Goal: Information Seeking & Learning: Learn about a topic

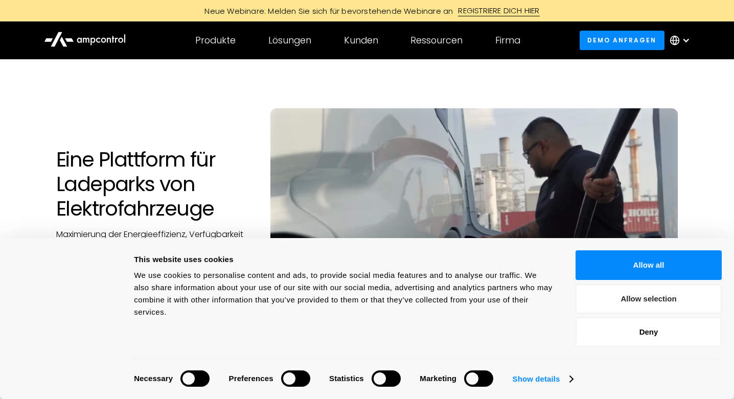
click at [646, 298] on button "Allow selection" at bounding box center [648, 299] width 146 height 30
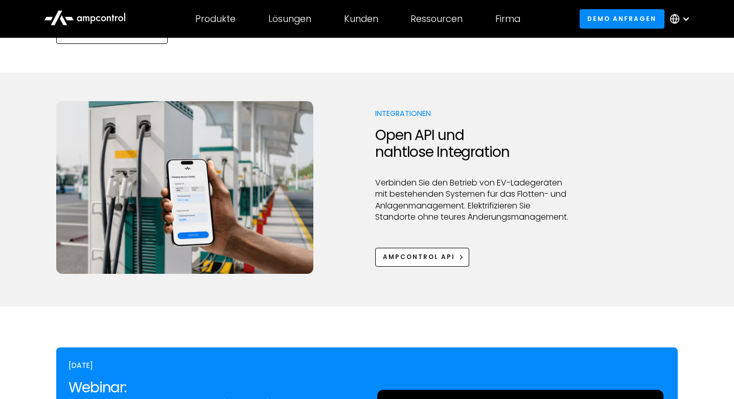
scroll to position [1156, 0]
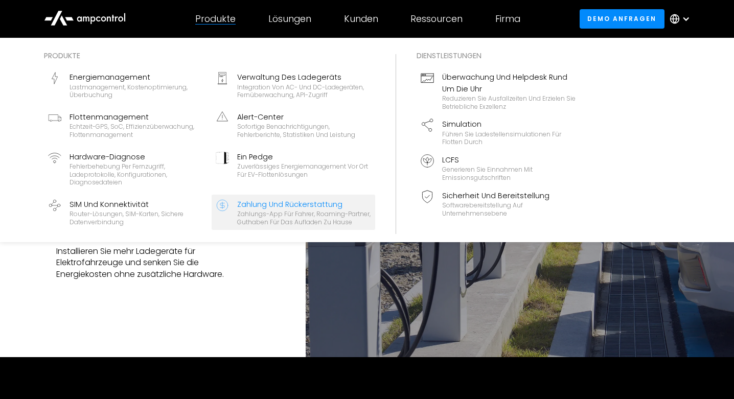
click at [287, 210] on div "Zahlungs-App für Fahrer, Roaming-Partner, Guthaben für das Aufladen zu Hause" at bounding box center [304, 218] width 134 height 16
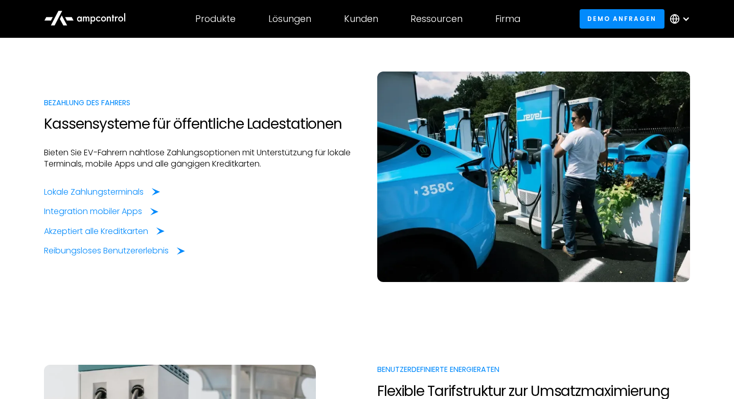
scroll to position [445, 0]
